Goal: Task Accomplishment & Management: Manage account settings

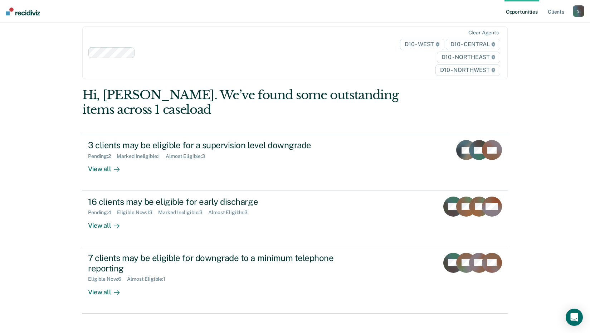
scroll to position [15, 0]
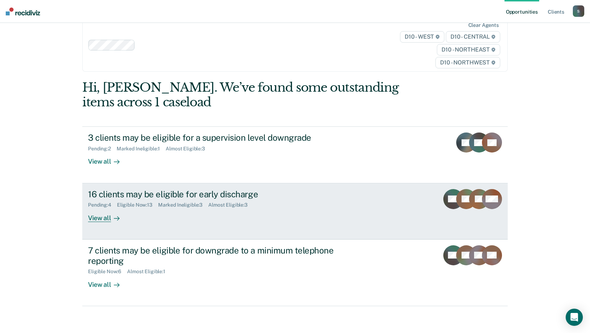
click at [99, 216] on div "View all" at bounding box center [108, 215] width 40 height 14
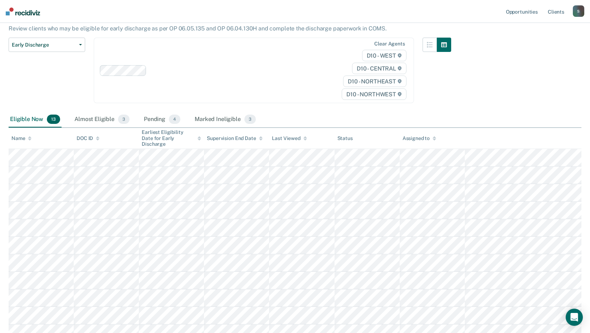
scroll to position [72, 0]
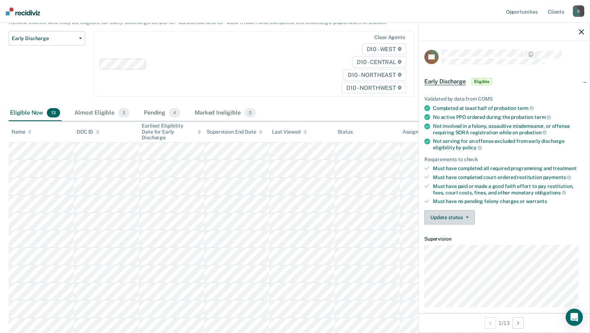
click at [448, 216] on button "Update status" at bounding box center [449, 217] width 50 height 14
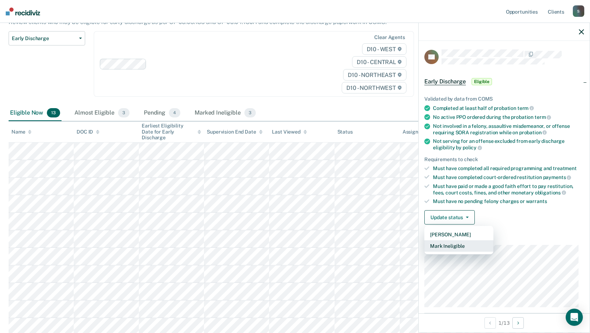
click at [464, 242] on button "Mark Ineligible" at bounding box center [458, 245] width 69 height 11
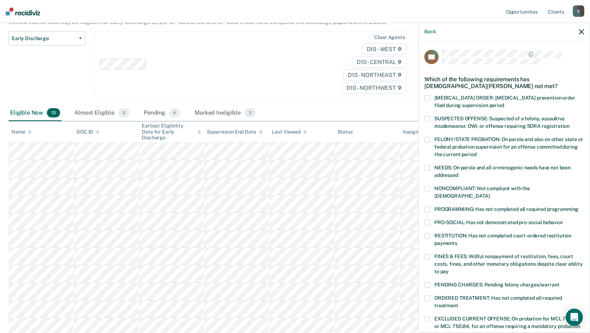
click at [424, 206] on span at bounding box center [427, 209] width 6 height 6
click at [578, 206] on input "PROGRAMMING: Has not completed all required programming" at bounding box center [578, 206] width 0 height 0
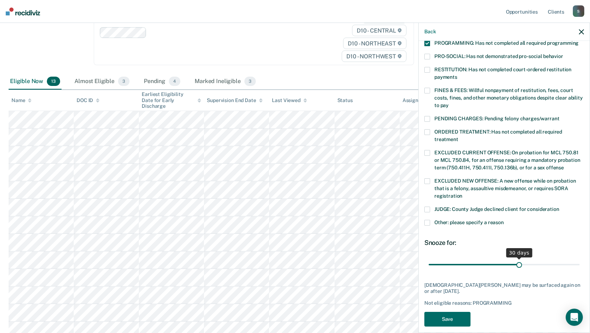
scroll to position [143, 0]
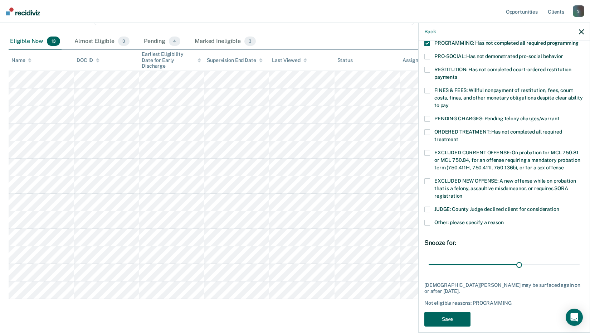
click at [465, 312] on button "Save" at bounding box center [447, 318] width 46 height 15
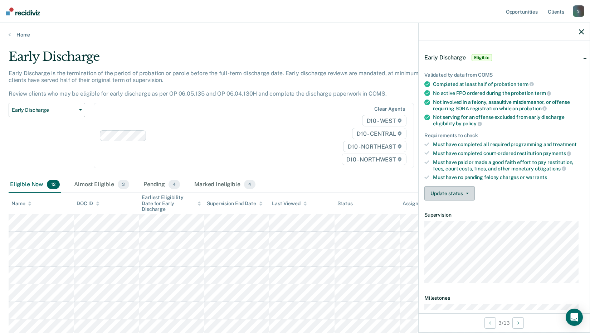
scroll to position [36, 0]
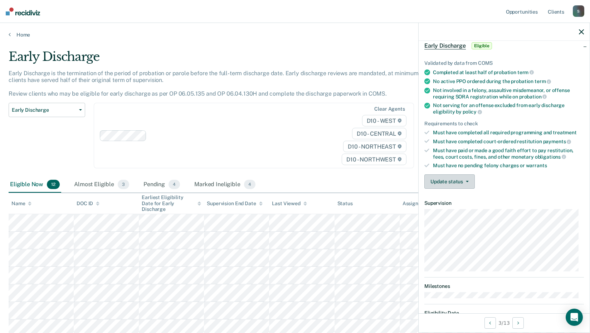
click at [463, 181] on span "button" at bounding box center [466, 181] width 6 height 1
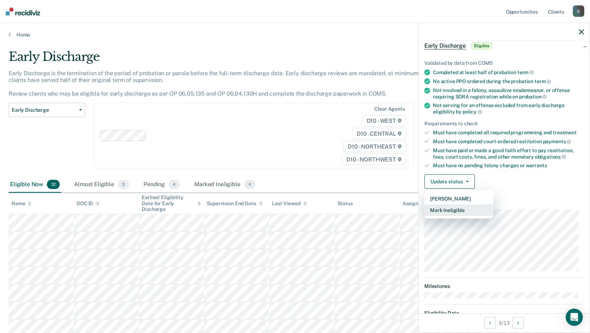
click at [463, 210] on button "Mark Ineligible" at bounding box center [458, 209] width 69 height 11
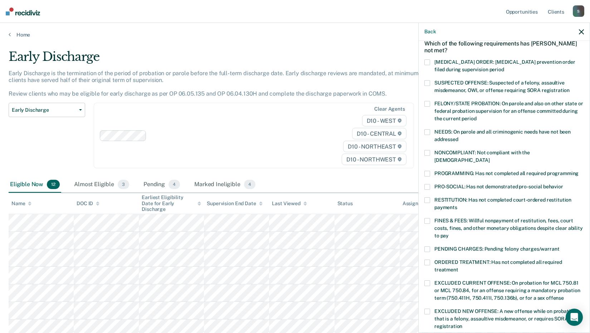
click at [427, 162] on div "NONCOMPLIANT: Not compliant with the [DEMOGRAPHIC_DATA]" at bounding box center [503, 160] width 159 height 21
click at [429, 171] on span at bounding box center [427, 174] width 6 height 6
click at [578, 171] on input "PROGRAMMING: Has not completed all required programming" at bounding box center [578, 171] width 0 height 0
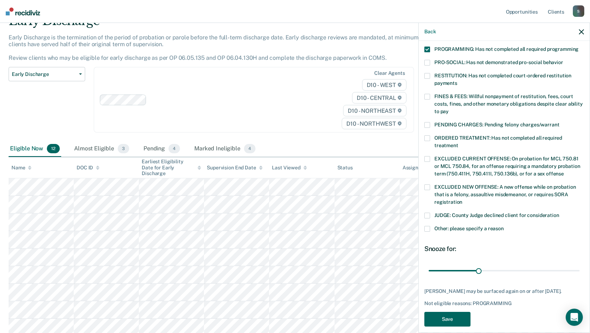
click at [454, 311] on button "Save" at bounding box center [447, 318] width 46 height 15
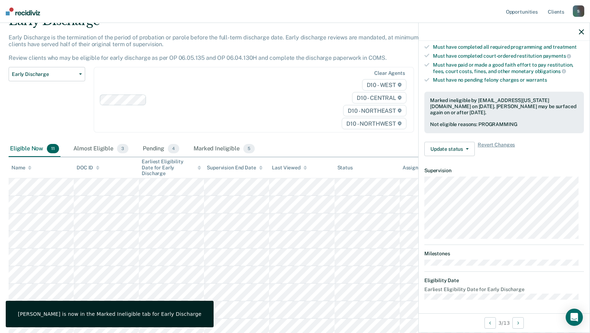
scroll to position [68, 0]
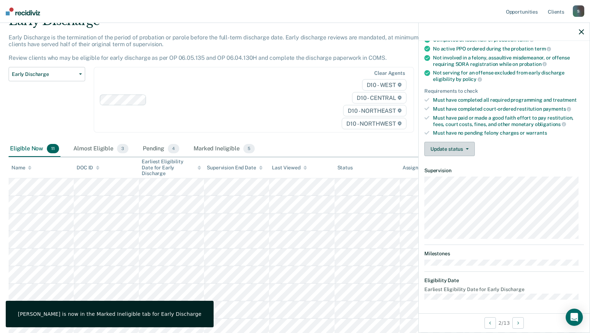
click at [466, 148] on icon "button" at bounding box center [467, 148] width 3 height 1
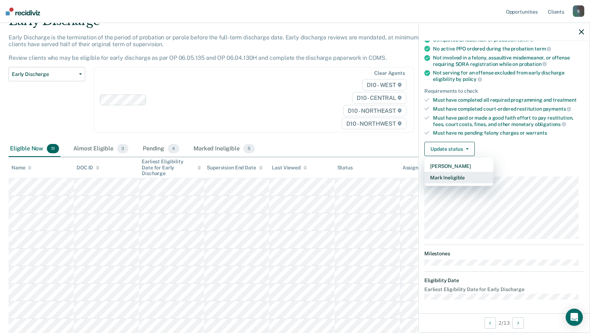
click at [470, 173] on button "Mark Ineligible" at bounding box center [458, 177] width 69 height 11
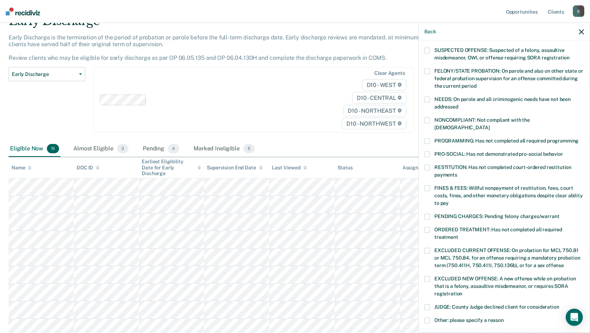
click at [428, 138] on span at bounding box center [427, 141] width 6 height 6
click at [578, 138] on input "PROGRAMMING: Has not completed all required programming" at bounding box center [578, 138] width 0 height 0
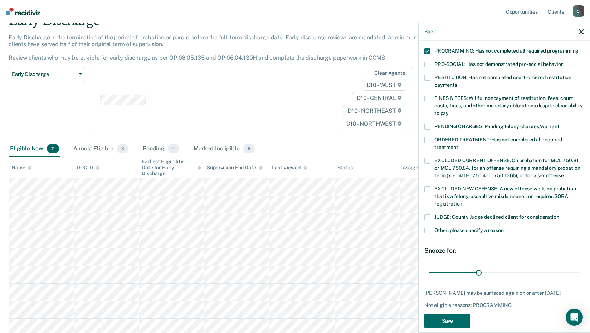
scroll to position [160, 0]
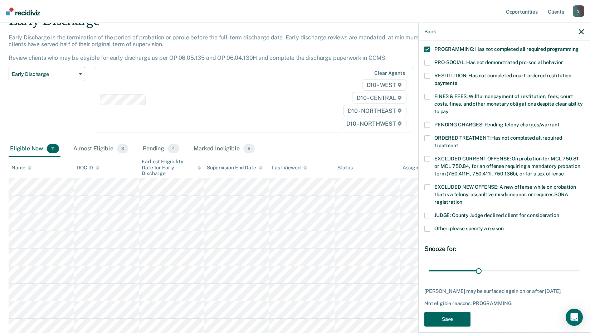
click at [435, 311] on button "Save" at bounding box center [447, 318] width 46 height 15
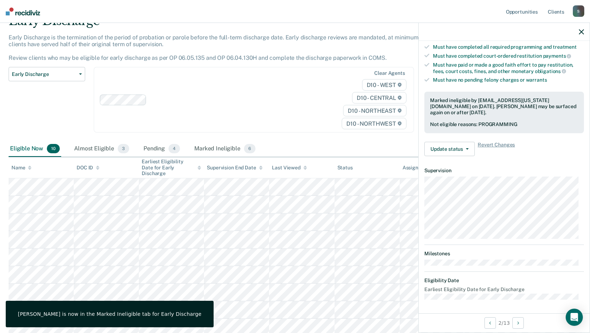
scroll to position [68, 0]
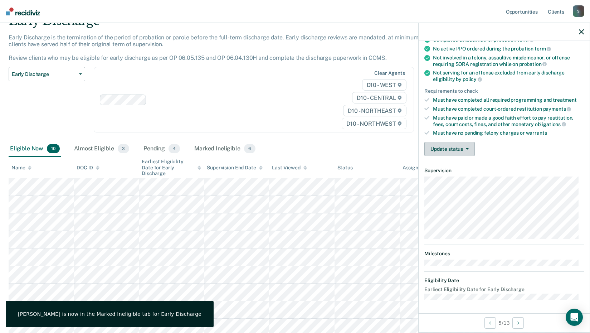
click at [455, 150] on button "Update status" at bounding box center [449, 149] width 50 height 14
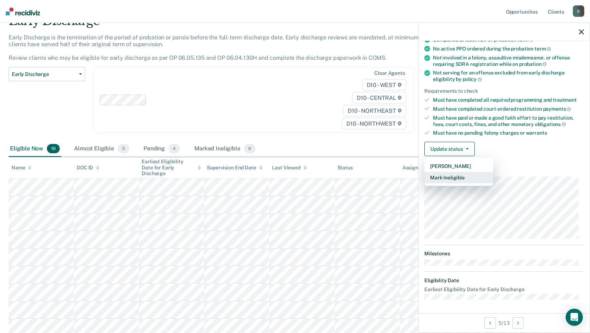
click at [464, 177] on button "Mark Ineligible" at bounding box center [458, 177] width 69 height 11
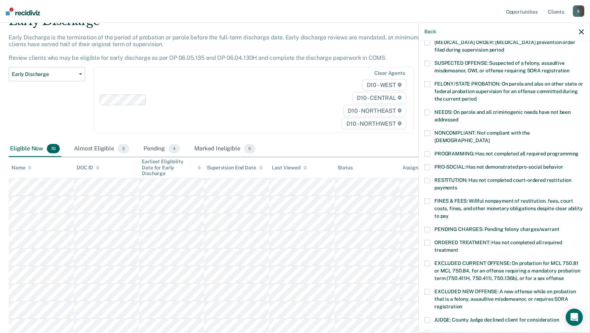
scroll to position [53, 0]
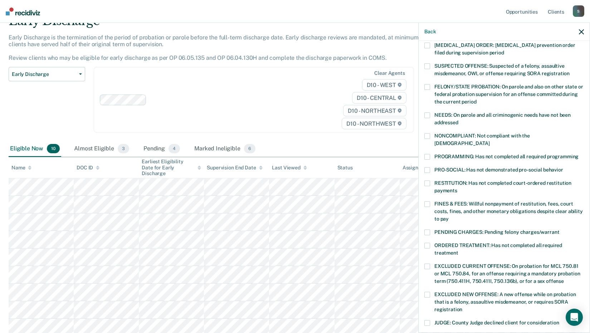
click at [429, 154] on span at bounding box center [427, 157] width 6 height 6
click at [578, 154] on input "PROGRAMMING: Has not completed all required programming" at bounding box center [578, 154] width 0 height 0
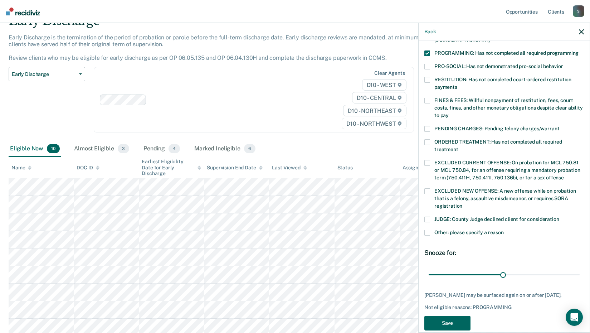
scroll to position [160, 0]
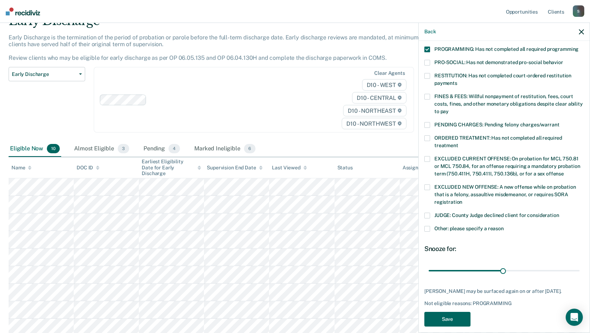
click at [441, 313] on button "Save" at bounding box center [447, 318] width 46 height 15
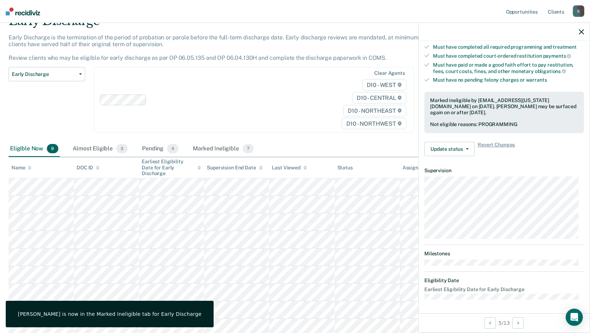
scroll to position [68, 0]
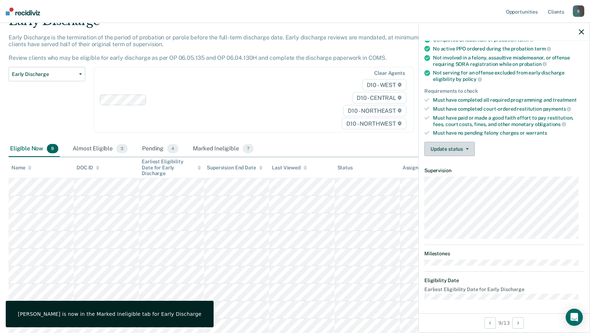
click at [443, 150] on button "Update status" at bounding box center [449, 149] width 50 height 14
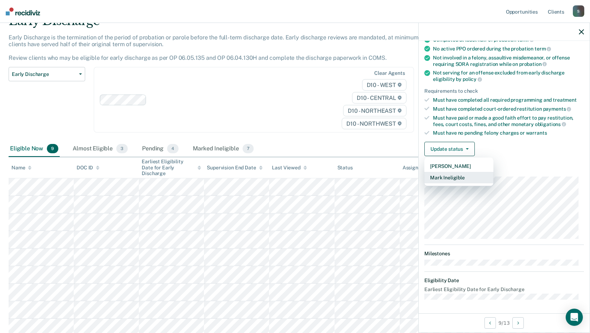
click at [450, 180] on button "Mark Ineligible" at bounding box center [458, 177] width 69 height 11
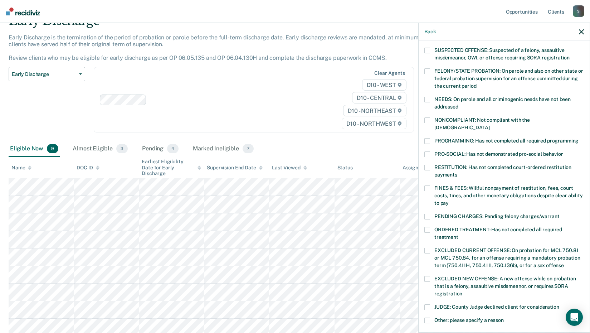
click at [428, 138] on span at bounding box center [427, 141] width 6 height 6
click at [578, 138] on input "PROGRAMMING: Has not completed all required programming" at bounding box center [578, 138] width 0 height 0
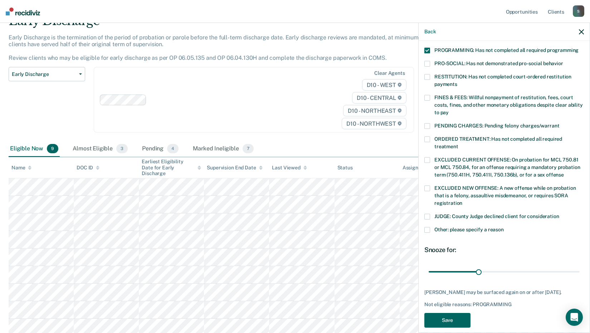
scroll to position [160, 0]
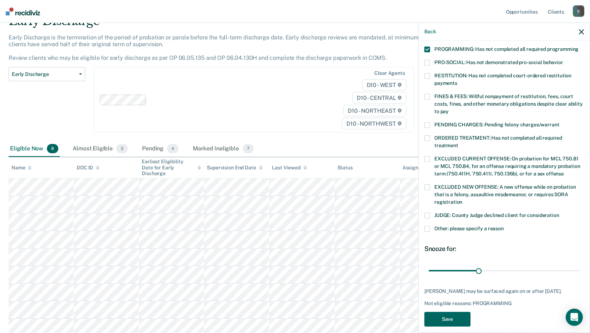
click at [448, 311] on button "Save" at bounding box center [447, 318] width 46 height 15
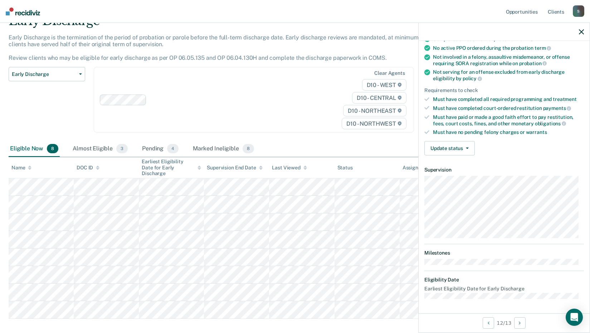
scroll to position [68, 0]
click at [455, 152] on button "Update status" at bounding box center [449, 149] width 50 height 14
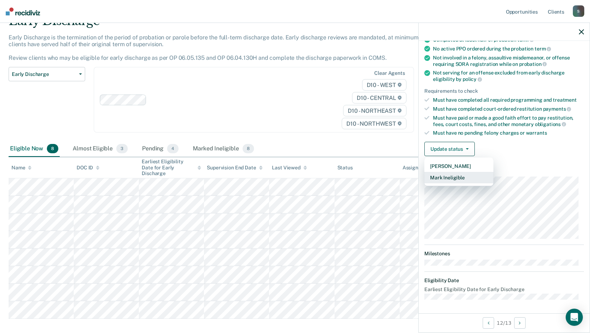
click at [446, 176] on button "Mark Ineligible" at bounding box center [458, 177] width 69 height 11
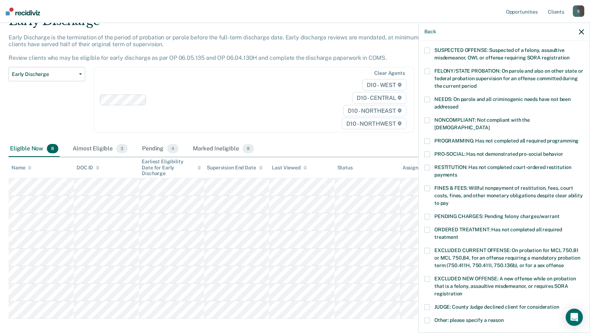
click at [430, 138] on label "PROGRAMMING: Has not completed all required programming" at bounding box center [503, 142] width 159 height 8
click at [578, 138] on input "PROGRAMMING: Has not completed all required programming" at bounding box center [578, 138] width 0 height 0
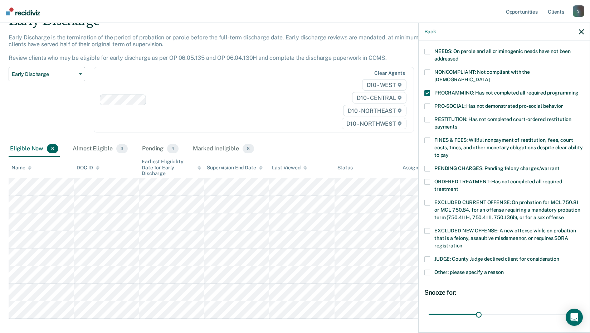
scroll to position [160, 0]
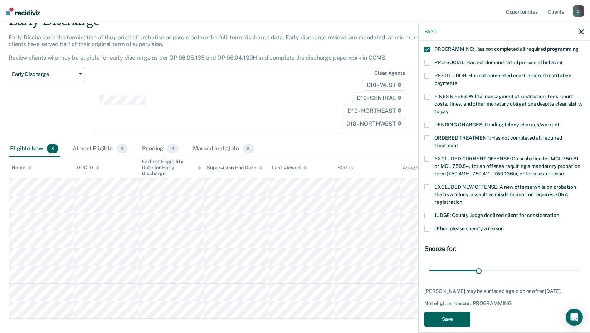
click at [455, 311] on button "Save" at bounding box center [447, 318] width 46 height 15
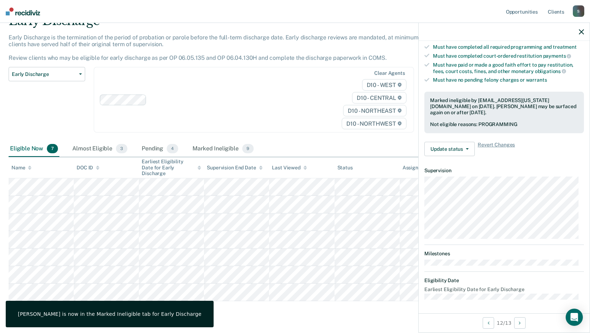
scroll to position [76, 0]
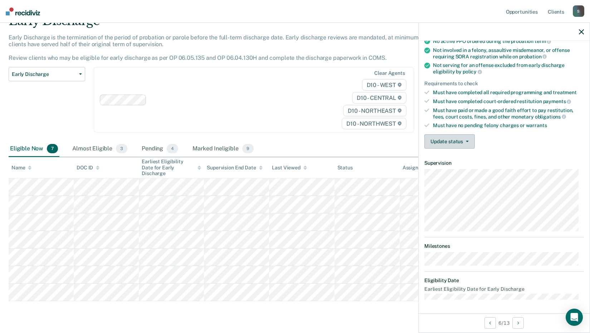
click at [448, 139] on button "Update status" at bounding box center [449, 141] width 50 height 14
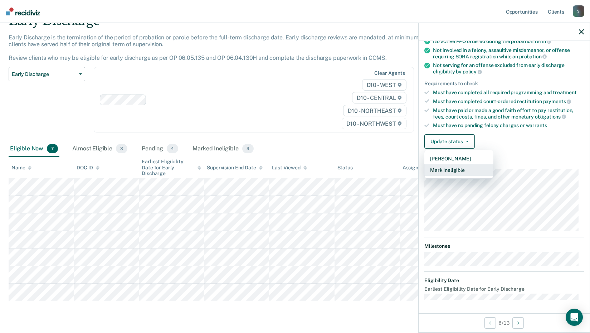
click at [457, 171] on button "Mark Ineligible" at bounding box center [458, 169] width 69 height 11
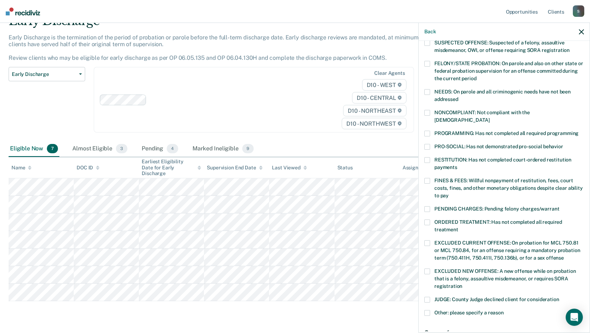
click at [428, 131] on span at bounding box center [427, 134] width 6 height 6
click at [578, 131] on input "PROGRAMMING: Has not completed all required programming" at bounding box center [578, 131] width 0 height 0
click at [428, 110] on span at bounding box center [427, 113] width 6 height 6
click at [489, 117] on input "NONCOMPLIANT: Not compliant with the [DEMOGRAPHIC_DATA]" at bounding box center [489, 117] width 0 height 0
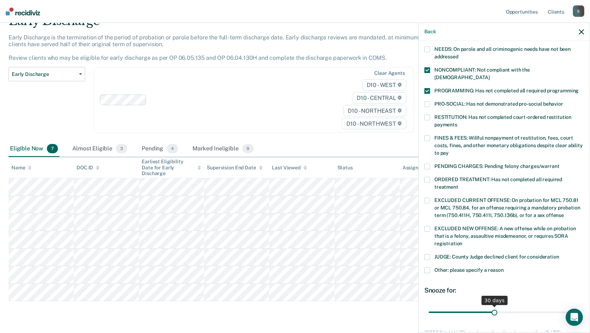
scroll to position [160, 0]
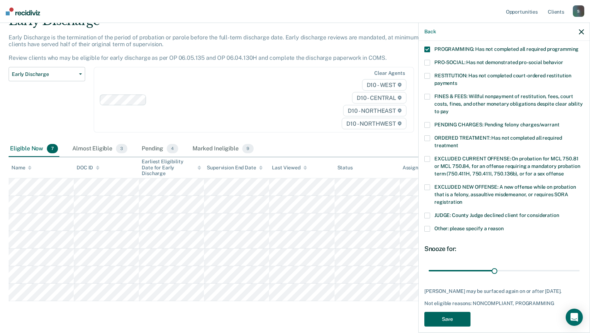
click at [456, 312] on button "Save" at bounding box center [447, 318] width 46 height 15
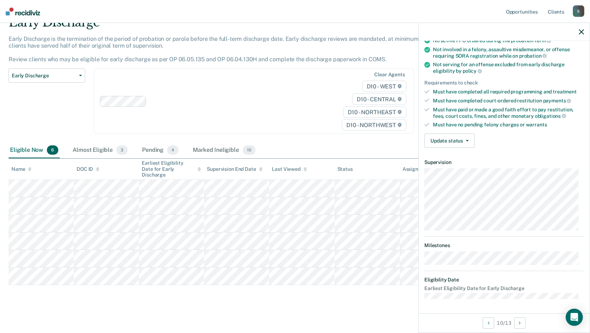
scroll to position [68, 0]
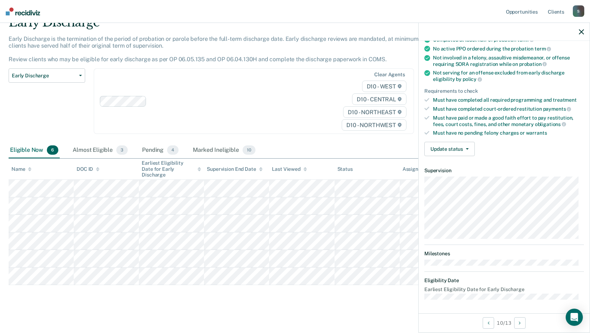
click at [448, 138] on div "Validated by data from COMS Completed at least half of probation term No active…" at bounding box center [503, 89] width 171 height 146
click at [447, 149] on button "Update status" at bounding box center [449, 149] width 50 height 14
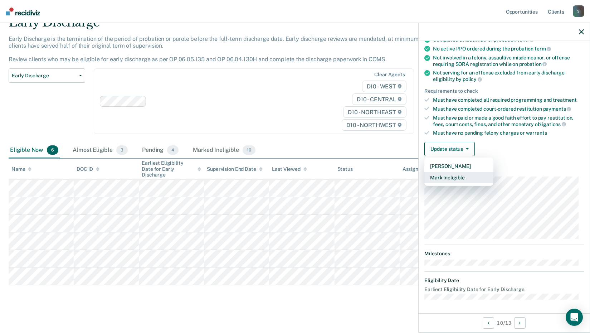
click at [436, 174] on button "Mark Ineligible" at bounding box center [458, 177] width 69 height 11
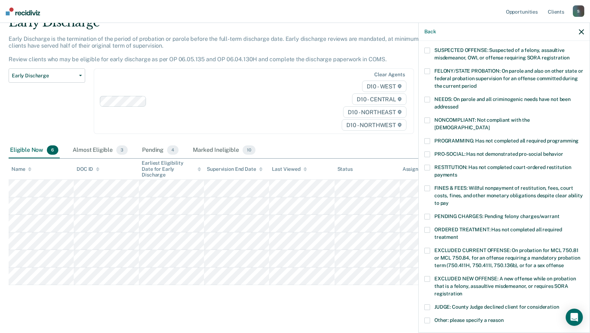
click at [427, 138] on span at bounding box center [427, 141] width 6 height 6
click at [578, 138] on input "PROGRAMMING: Has not completed all required programming" at bounding box center [578, 138] width 0 height 0
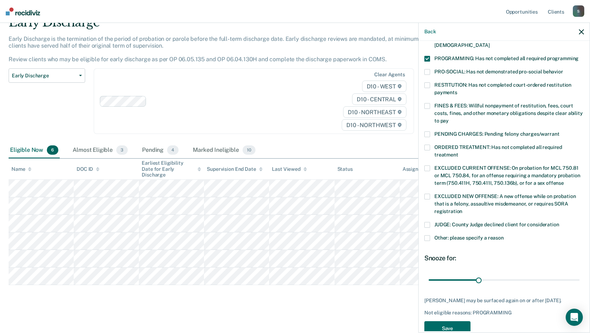
scroll to position [160, 0]
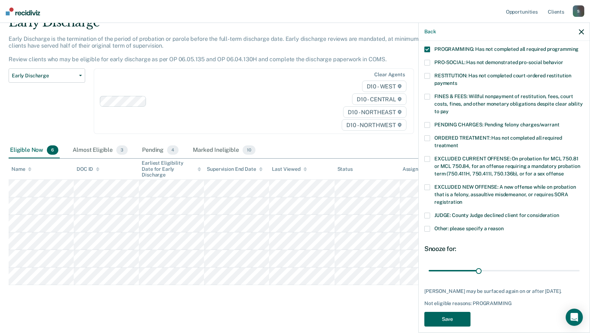
click at [455, 311] on button "Save" at bounding box center [447, 318] width 46 height 15
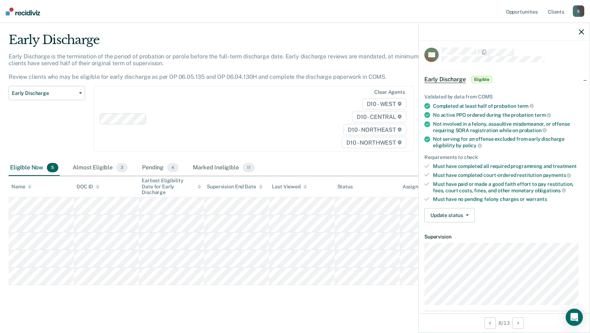
scroll to position [0, 0]
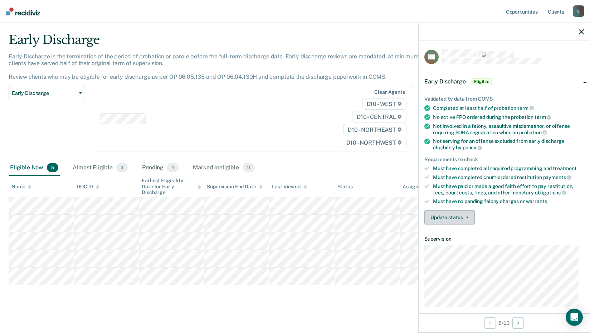
click at [448, 220] on button "Update status" at bounding box center [449, 217] width 50 height 14
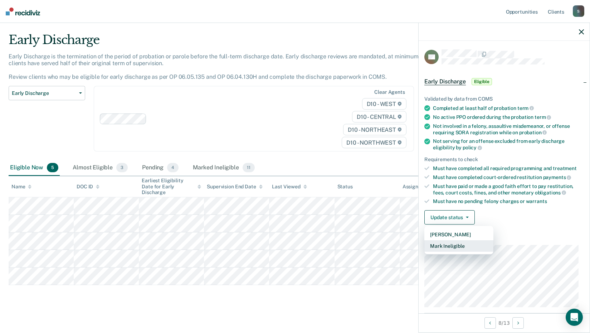
click at [455, 245] on button "Mark Ineligible" at bounding box center [458, 245] width 69 height 11
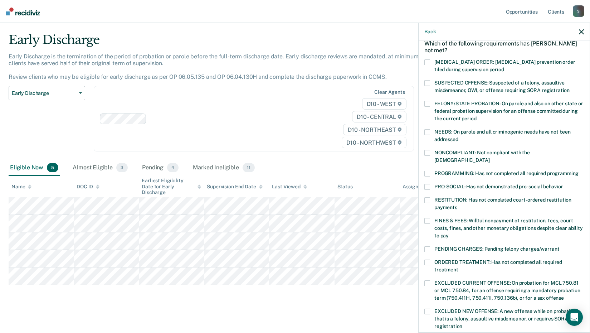
scroll to position [72, 0]
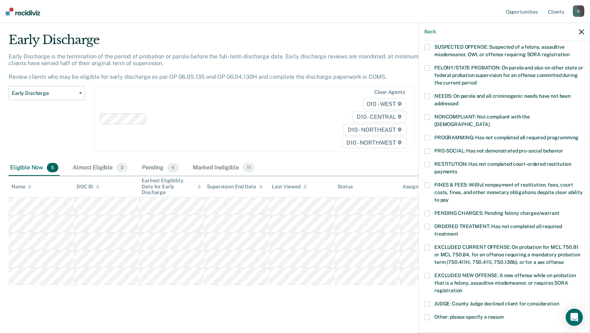
click at [430, 210] on label "PENDING CHARGES: Pending felony charges/warrant" at bounding box center [503, 214] width 159 height 8
click at [559, 210] on input "PENDING CHARGES: Pending felony charges/warrant" at bounding box center [559, 210] width 0 height 0
click at [427, 135] on span at bounding box center [427, 138] width 6 height 6
click at [578, 135] on input "PROGRAMMING: Has not completed all required programming" at bounding box center [578, 135] width 0 height 0
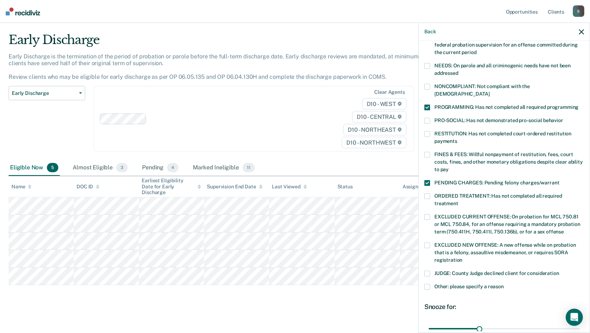
scroll to position [160, 0]
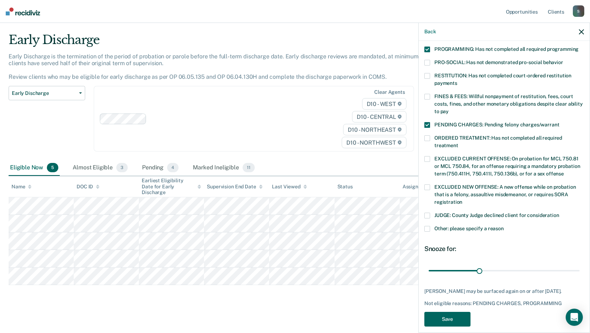
click at [449, 311] on button "Save" at bounding box center [447, 318] width 46 height 15
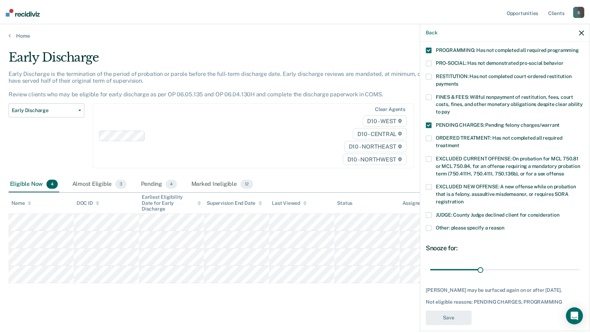
scroll to position [129, 0]
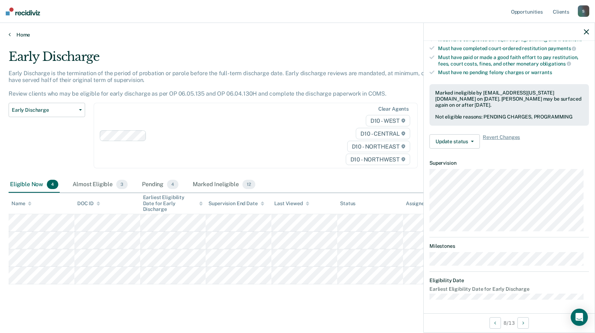
click at [16, 32] on link "Home" at bounding box center [298, 34] width 578 height 6
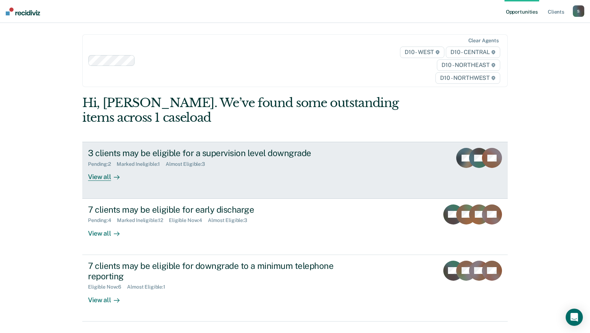
click at [90, 175] on div "View all" at bounding box center [108, 174] width 40 height 14
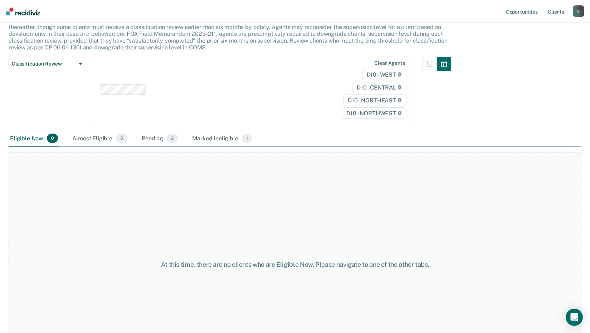
scroll to position [97, 0]
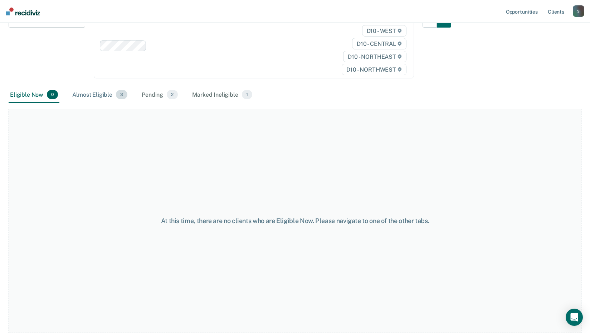
click at [102, 98] on div "Almost Eligible 3" at bounding box center [100, 95] width 58 height 16
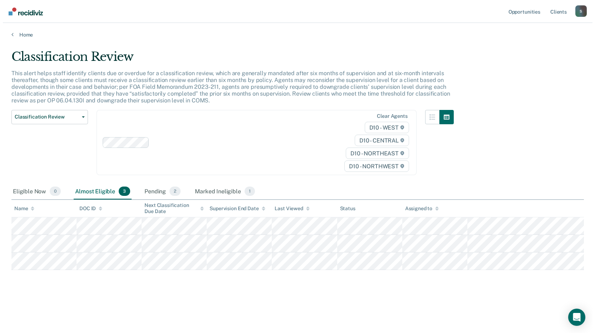
scroll to position [0, 0]
